Goal: Transaction & Acquisition: Purchase product/service

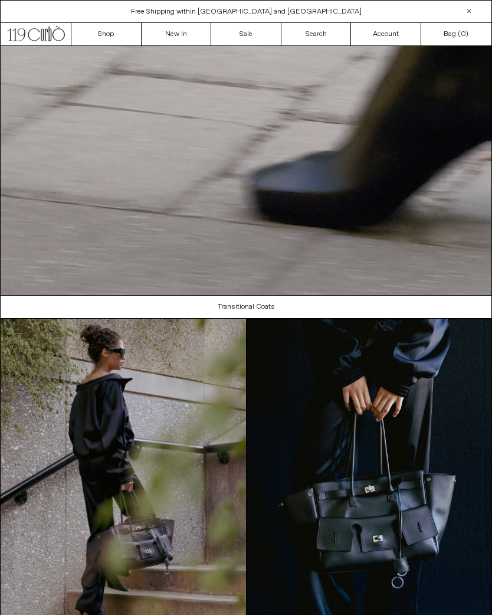
click at [183, 29] on div "Close dialog JOIN OUR MAILING LIST Subscribe to receive 10% off your first purc…" at bounding box center [246, 307] width 492 height 615
click at [175, 39] on link "New In" at bounding box center [177, 34] width 70 height 22
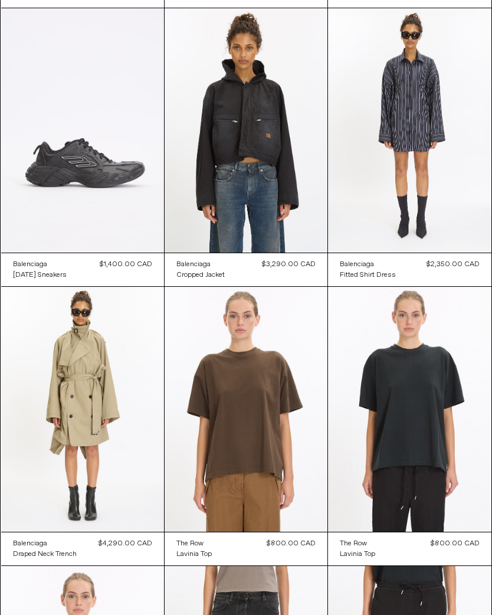
scroll to position [2012, 0]
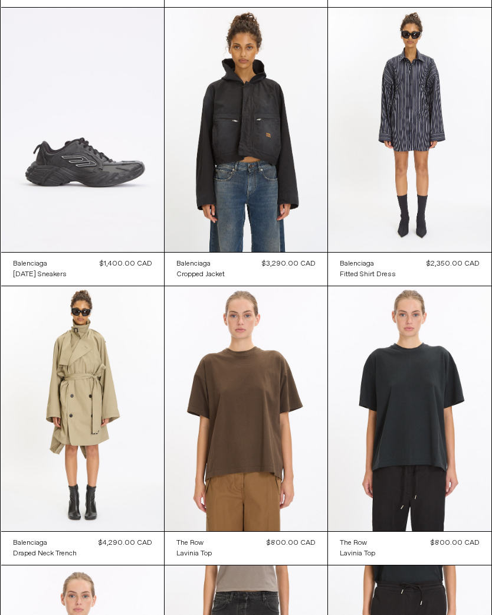
click at [251, 161] on at bounding box center [246, 130] width 163 height 244
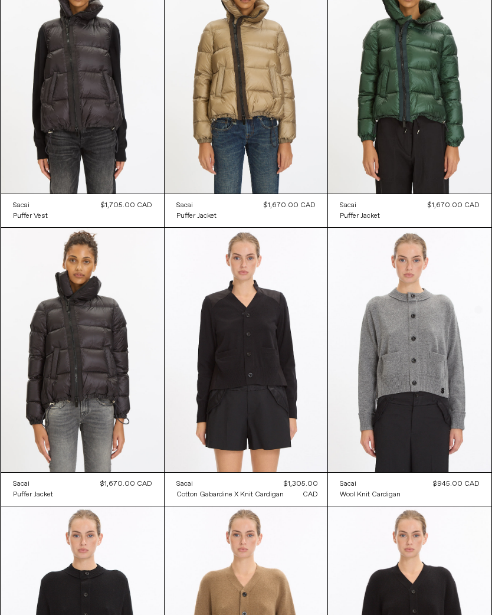
scroll to position [6807, 0]
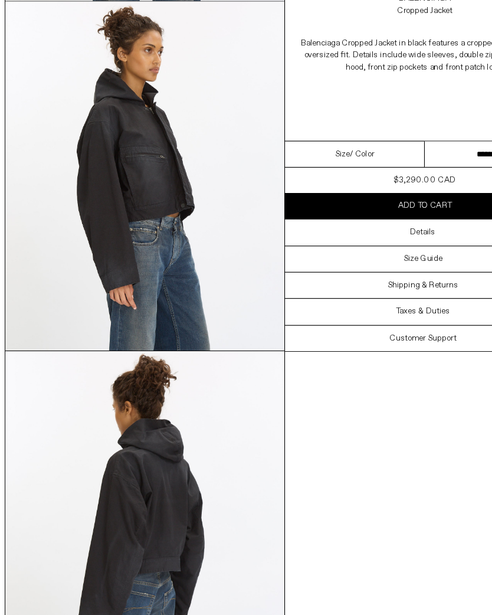
scroll to position [353, 0]
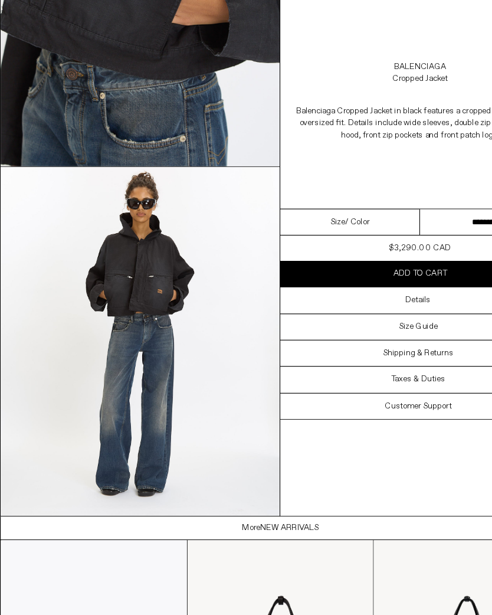
scroll to position [1016, 0]
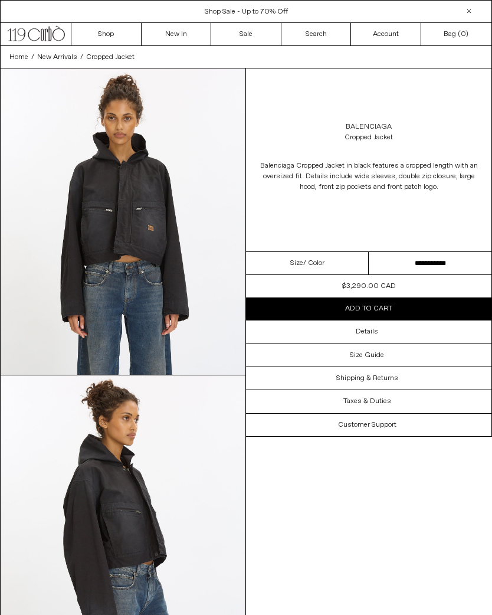
scroll to position [756, 0]
